Goal: Task Accomplishment & Management: Manage account settings

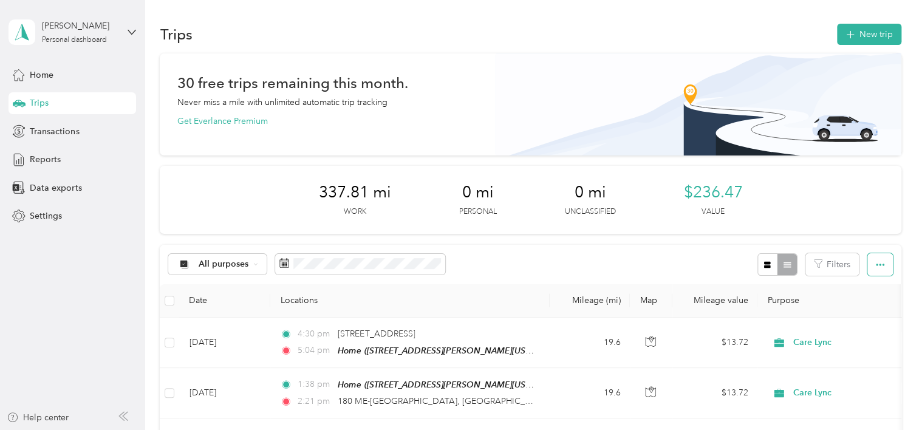
click at [876, 265] on icon "button" at bounding box center [880, 265] width 9 height 2
click at [858, 313] on div "Export" at bounding box center [863, 308] width 33 height 13
click at [876, 290] on span "Select all" at bounding box center [863, 287] width 33 height 10
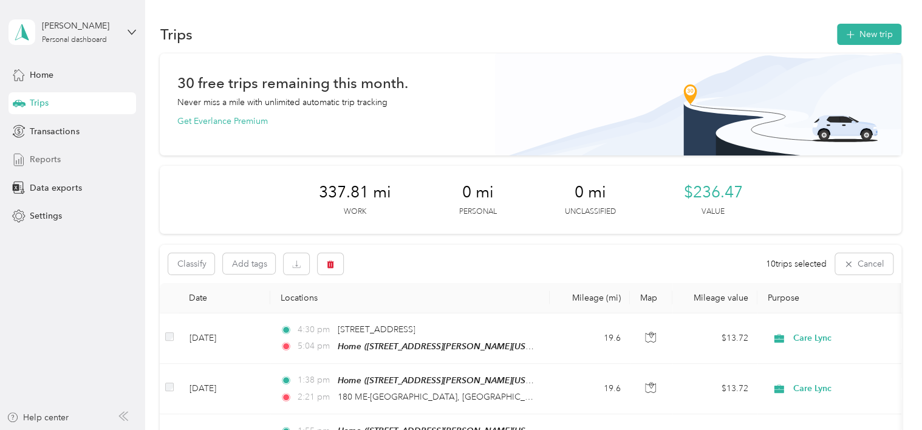
click at [47, 155] on span "Reports" at bounding box center [45, 159] width 31 height 13
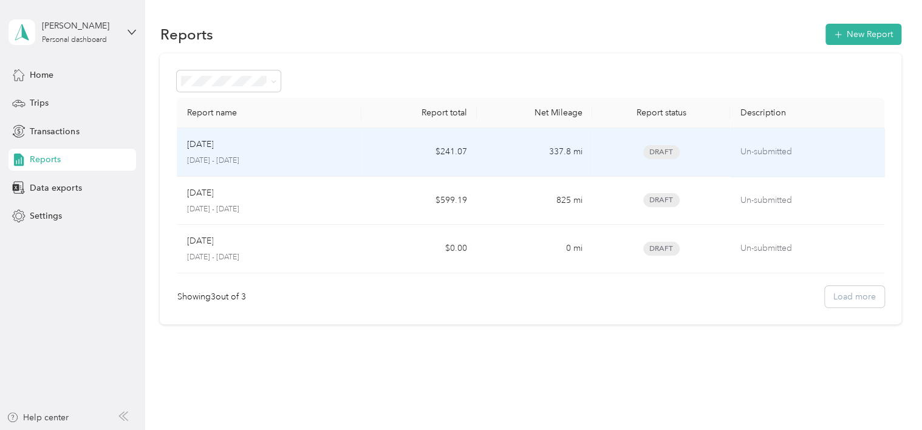
click at [309, 149] on div "[DATE]" at bounding box center [268, 144] width 165 height 13
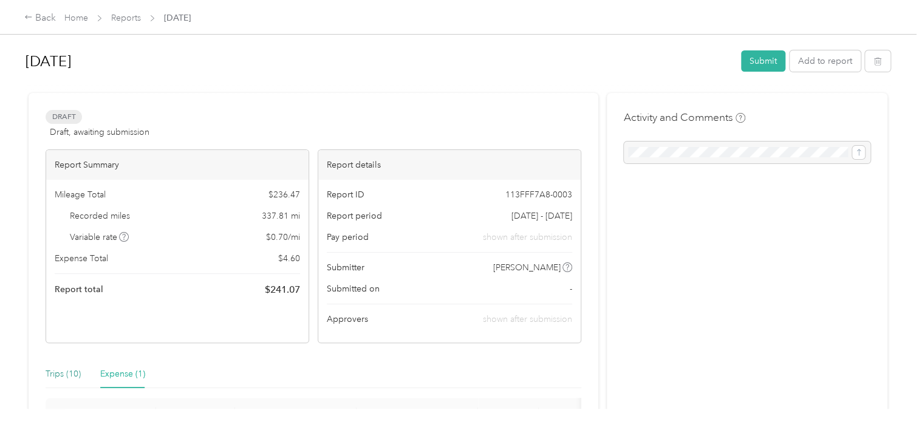
click at [65, 377] on div "Trips (10)" at bounding box center [63, 373] width 35 height 13
click at [122, 377] on div "Expense (1)" at bounding box center [122, 373] width 45 height 13
click at [130, 18] on link "Reports" at bounding box center [126, 18] width 30 height 10
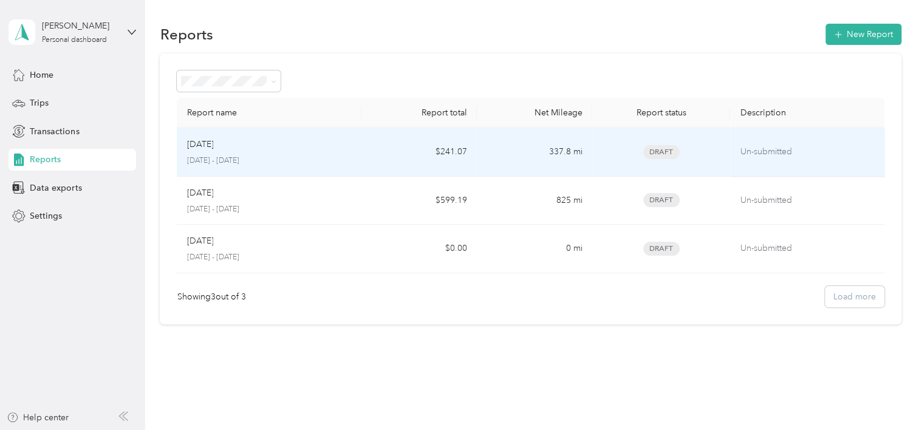
click at [667, 156] on span "Draft" at bounding box center [661, 152] width 36 height 14
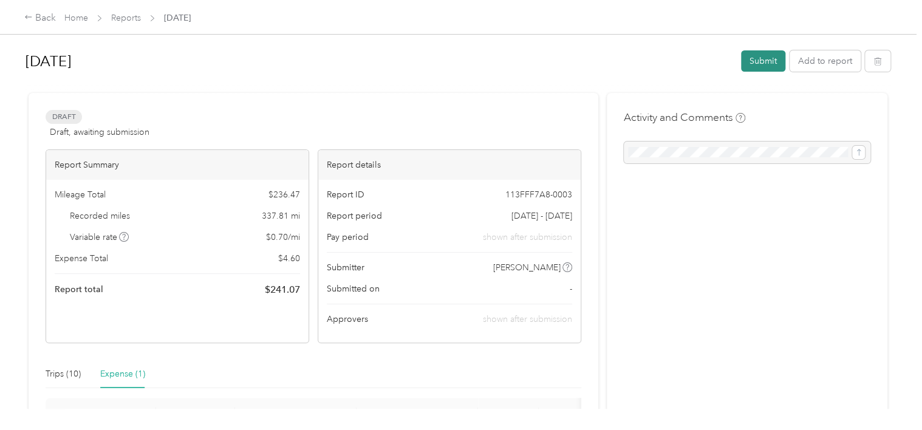
click at [768, 63] on button "Submit" at bounding box center [763, 60] width 44 height 21
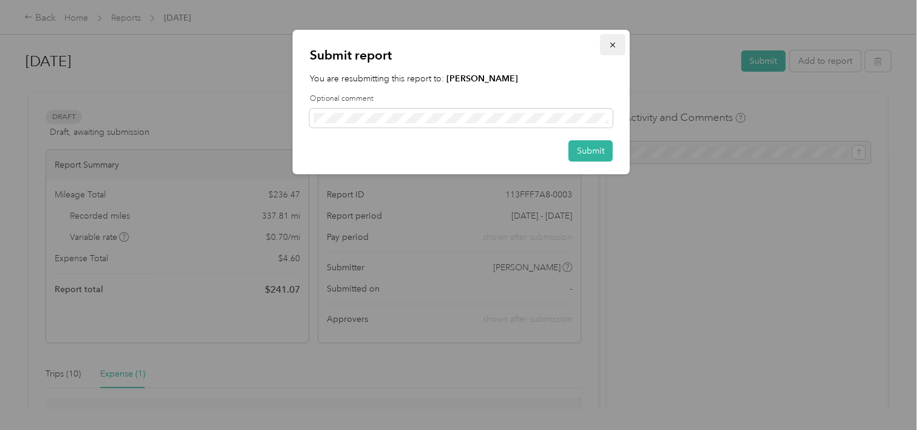
click at [614, 43] on icon "button" at bounding box center [613, 45] width 9 height 9
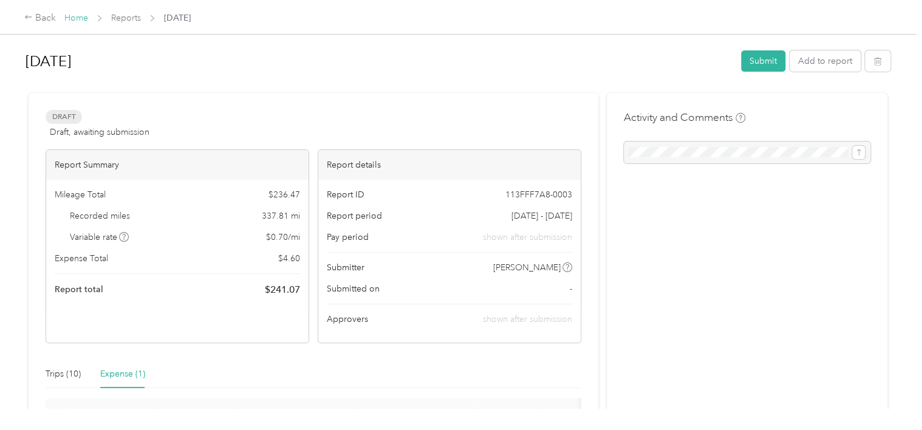
click at [72, 21] on link "Home" at bounding box center [76, 18] width 24 height 10
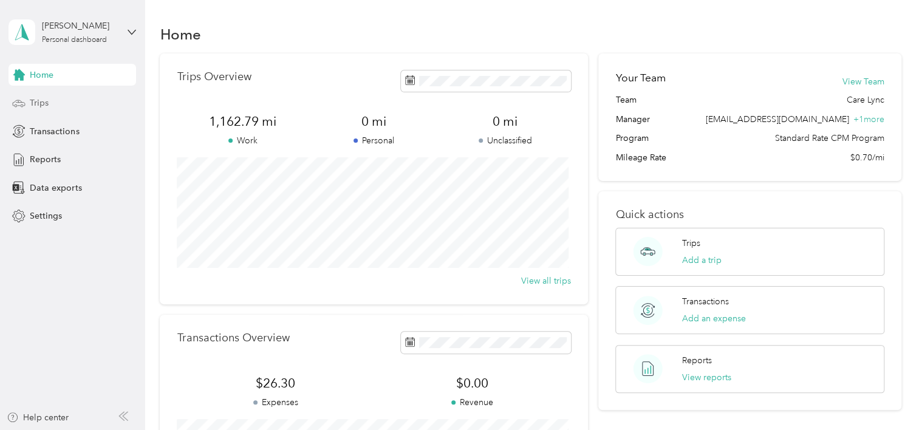
click at [48, 100] on span "Trips" at bounding box center [39, 103] width 19 height 13
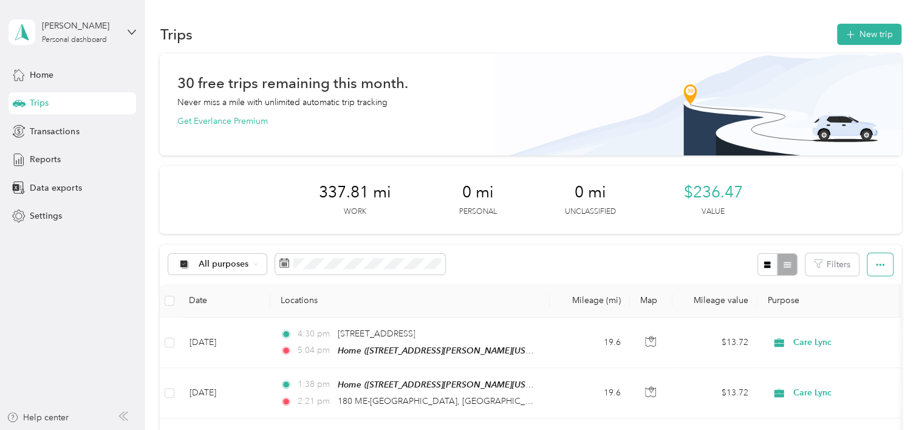
click at [876, 265] on icon "button" at bounding box center [880, 265] width 9 height 9
click at [853, 304] on span "Export" at bounding box center [860, 308] width 26 height 10
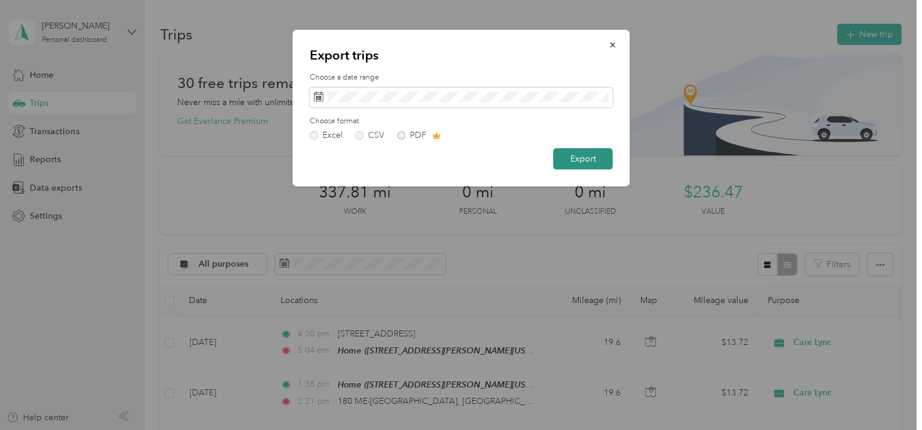
click at [570, 162] on button "Export" at bounding box center [583, 158] width 60 height 21
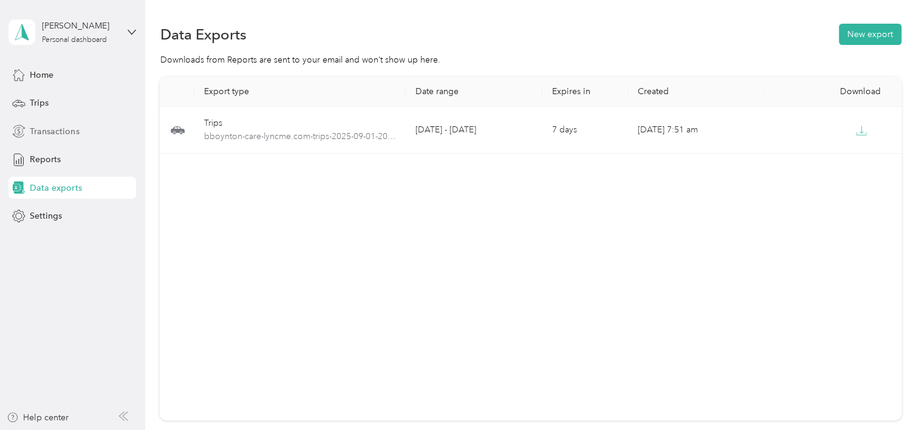
click at [46, 132] on span "Transactions" at bounding box center [54, 131] width 49 height 13
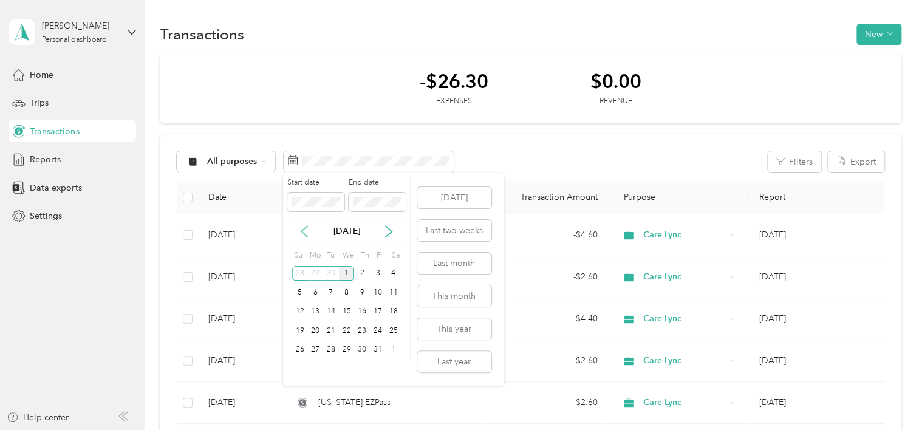
click at [305, 228] on icon at bounding box center [304, 231] width 12 height 12
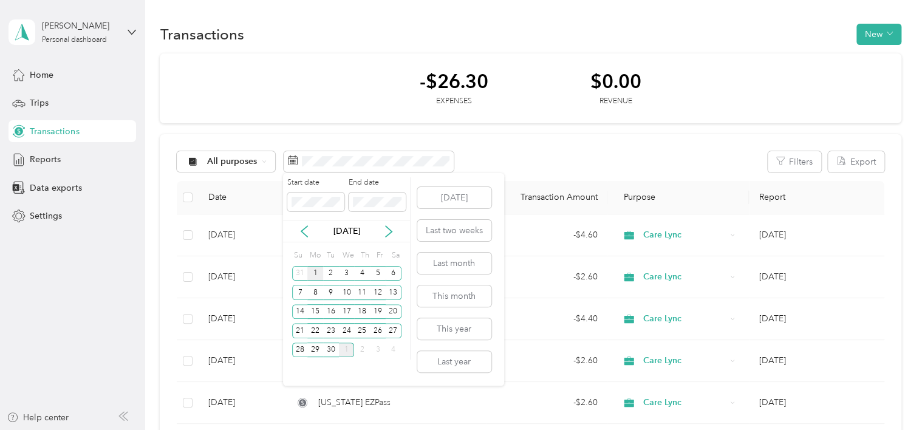
click at [315, 270] on div "1" at bounding box center [315, 273] width 16 height 15
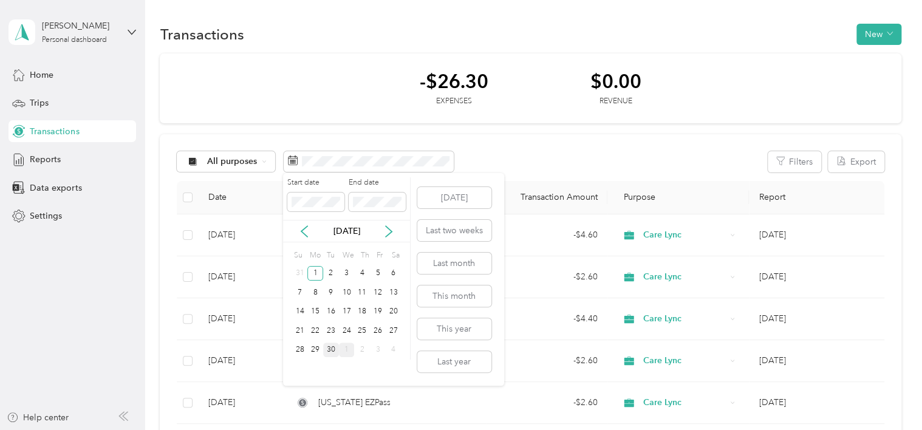
click at [330, 350] on div "30" at bounding box center [331, 350] width 16 height 15
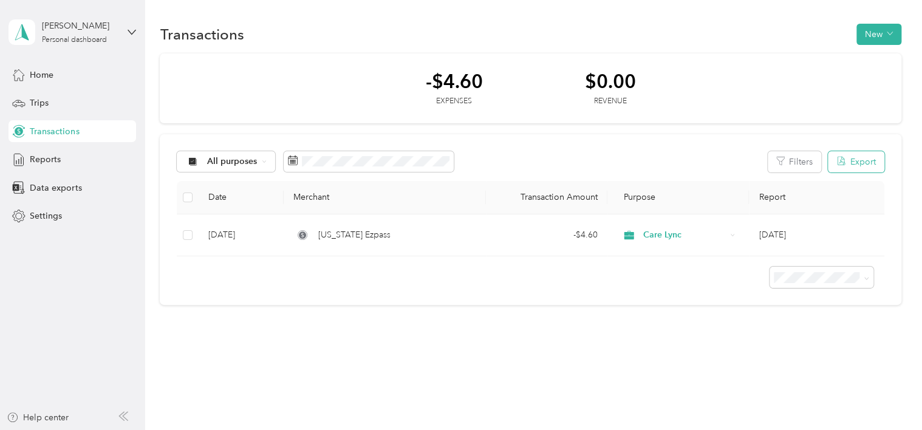
click at [857, 165] on button "Export" at bounding box center [856, 161] width 56 height 21
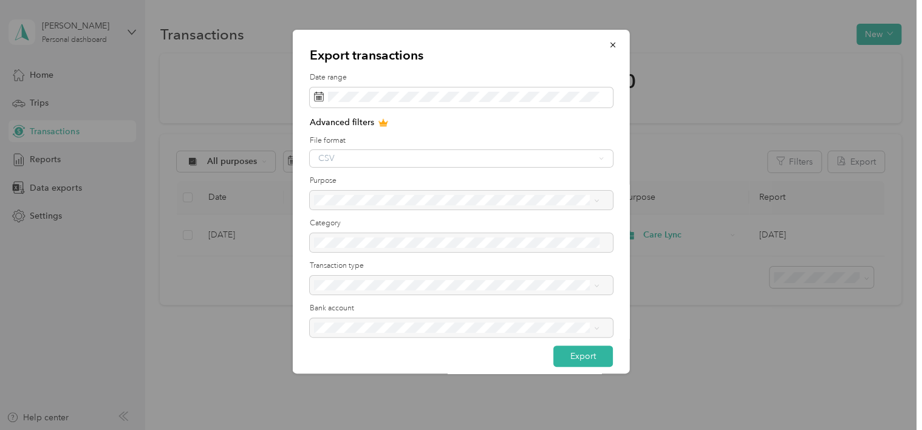
click at [400, 160] on div "CSV" at bounding box center [461, 158] width 303 height 17
click at [559, 356] on button "Export" at bounding box center [583, 356] width 60 height 21
